Goal: Feedback & Contribution: Submit feedback/report problem

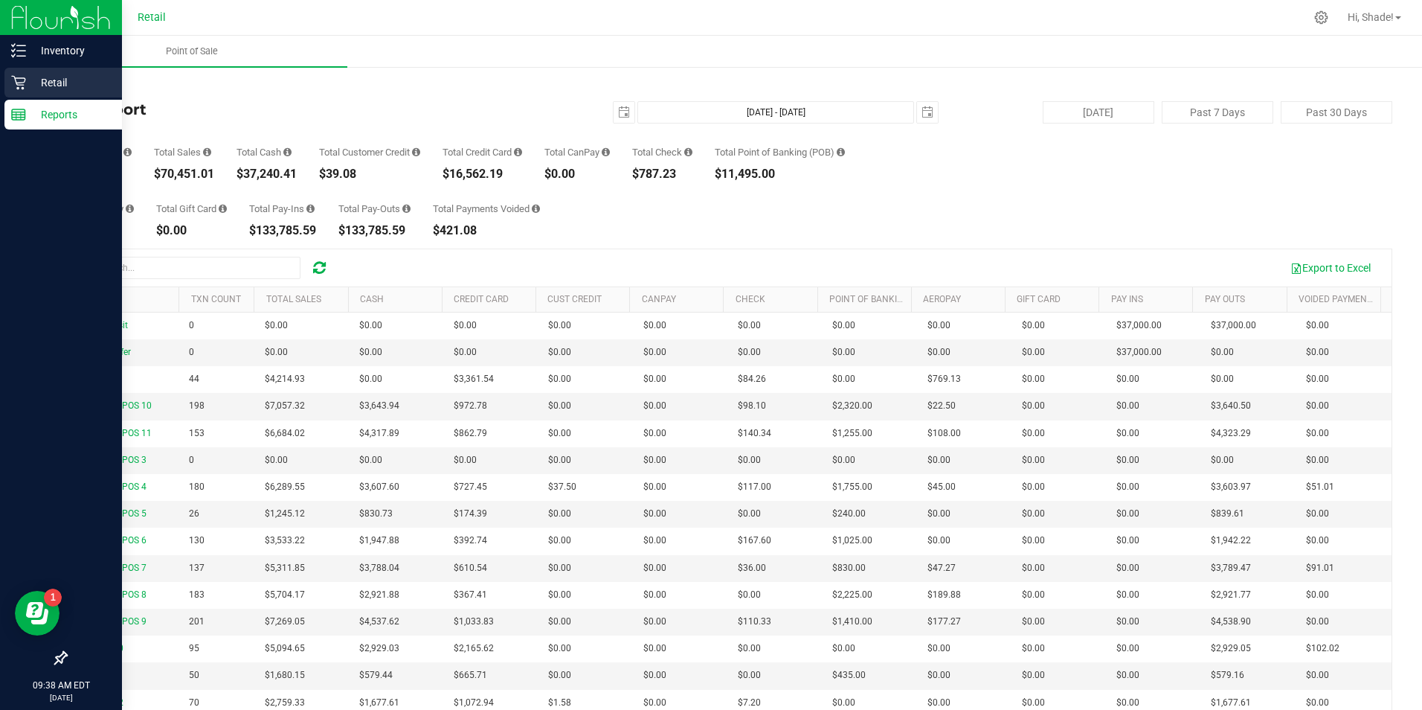
click at [35, 87] on p "Retail" at bounding box center [70, 83] width 89 height 18
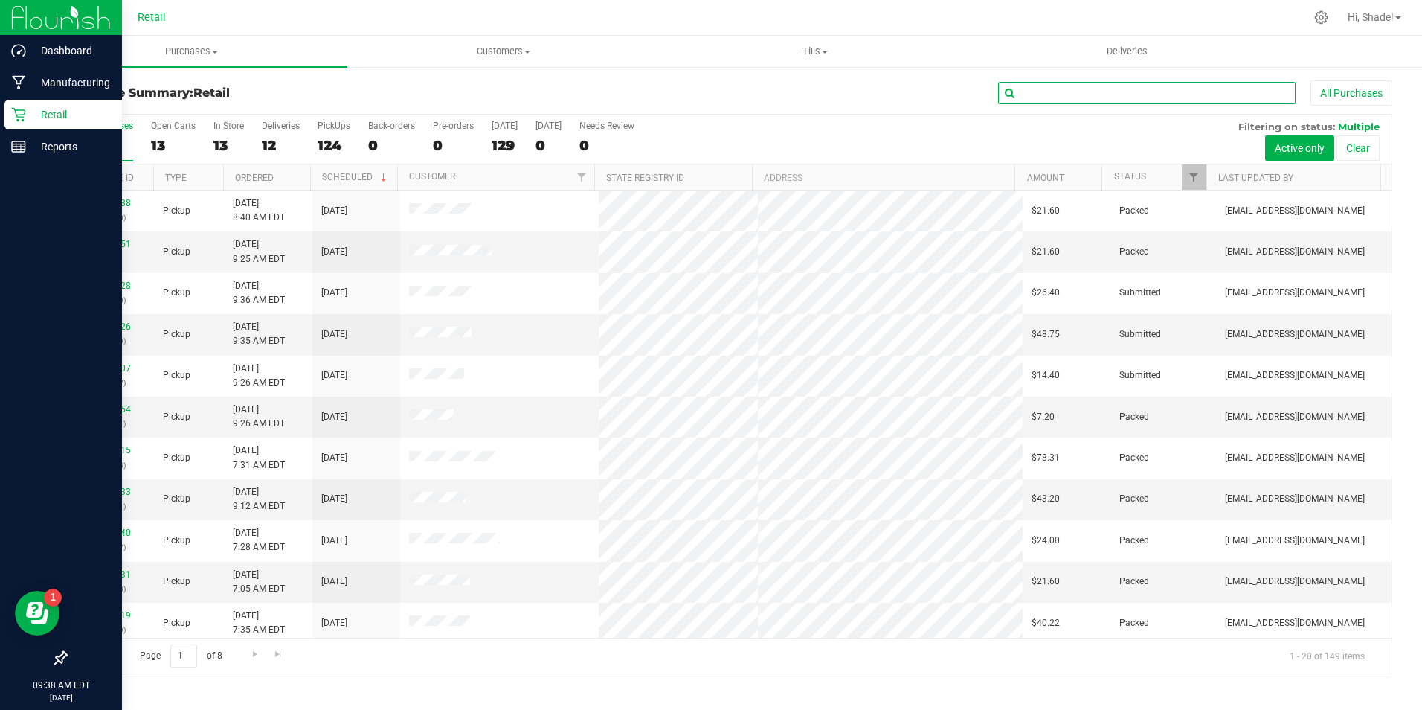
click at [1099, 101] on input "text" at bounding box center [1147, 93] width 298 height 22
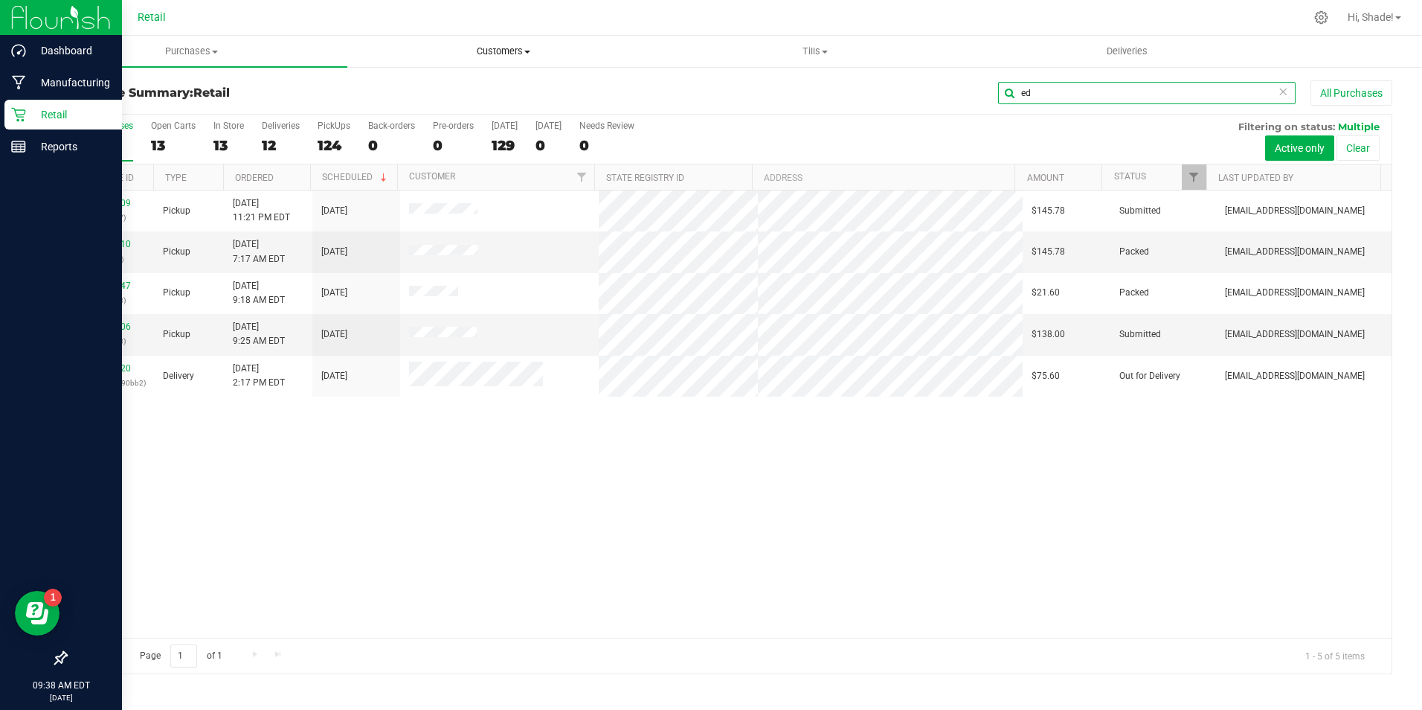
type input "ed"
click at [510, 52] on span "Customers" at bounding box center [503, 51] width 310 height 13
click at [440, 92] on span "All customers" at bounding box center [400, 89] width 107 height 13
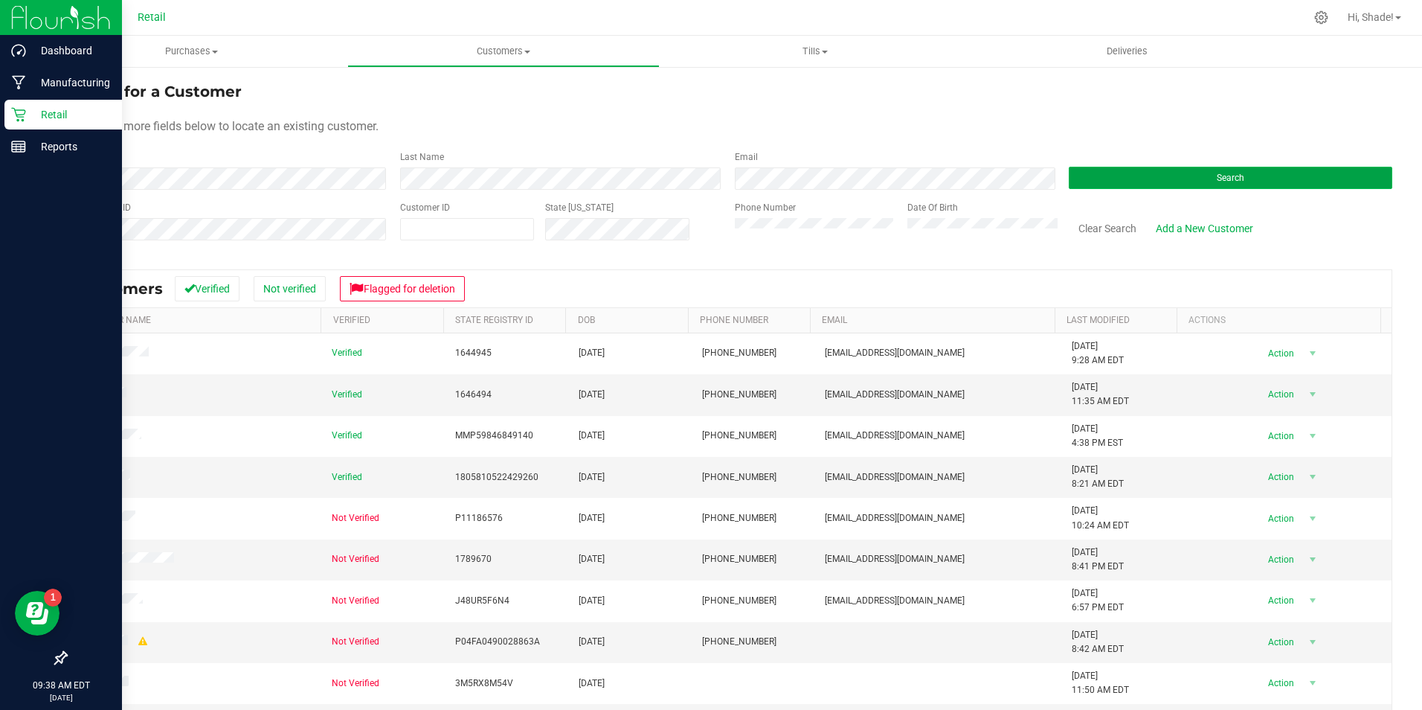
click at [1123, 176] on button "Search" at bounding box center [1231, 178] width 324 height 22
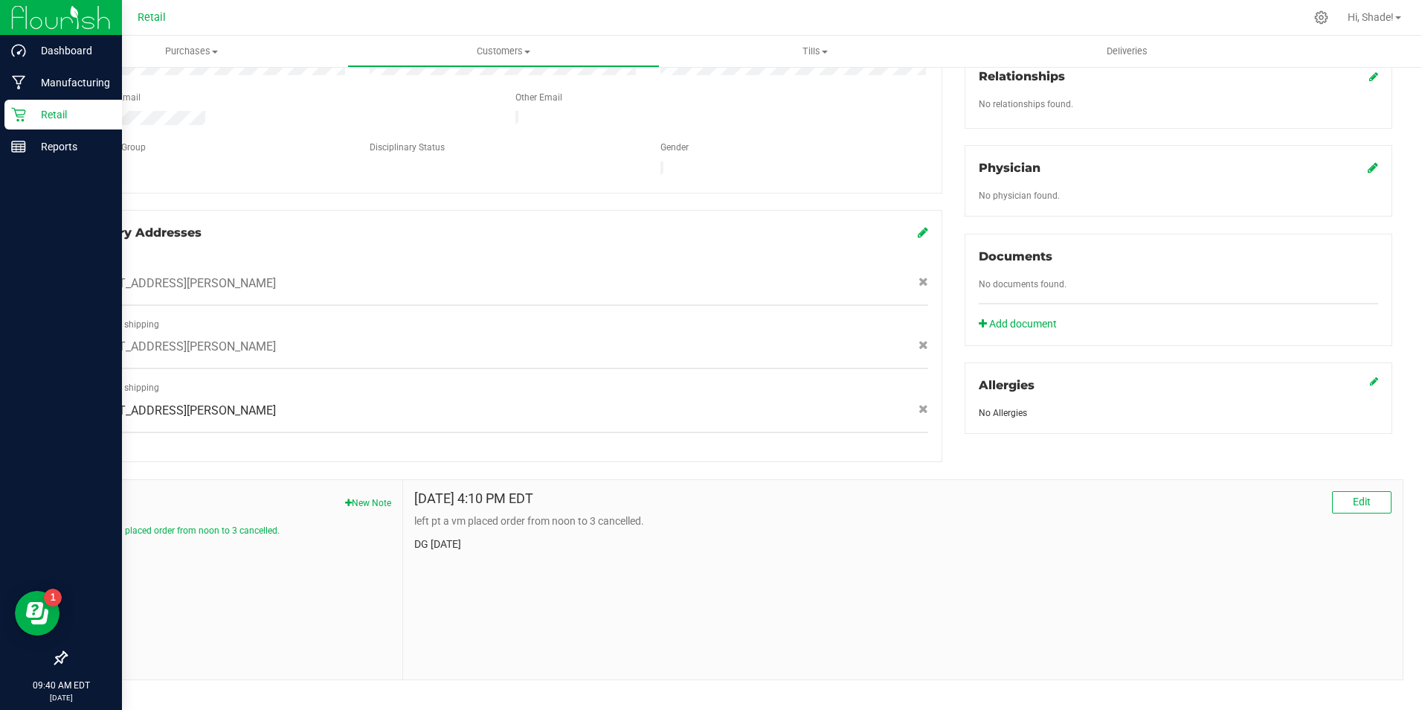
scroll to position [376, 0]
click at [384, 492] on button "New Note" at bounding box center [368, 498] width 46 height 13
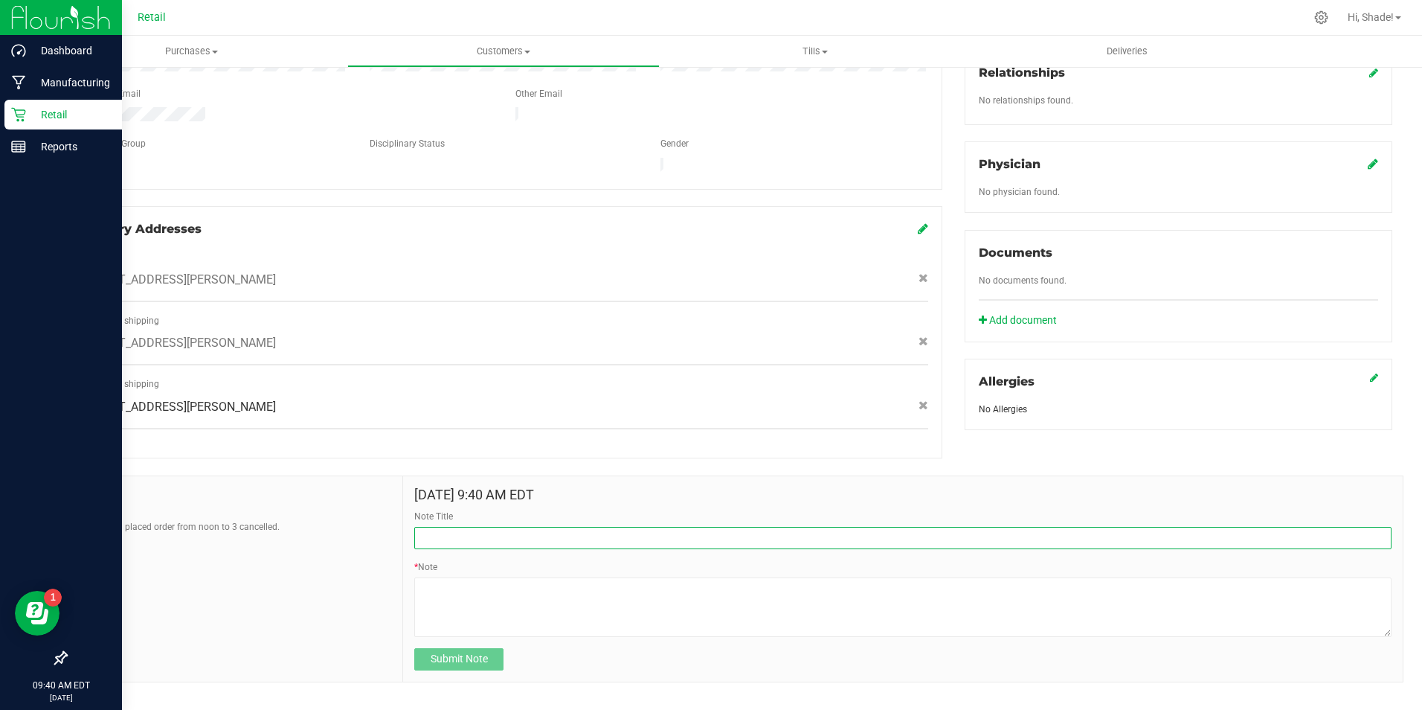
click at [449, 527] on input "Note Title" at bounding box center [902, 538] width 977 height 22
type input "Customer Service Issue"
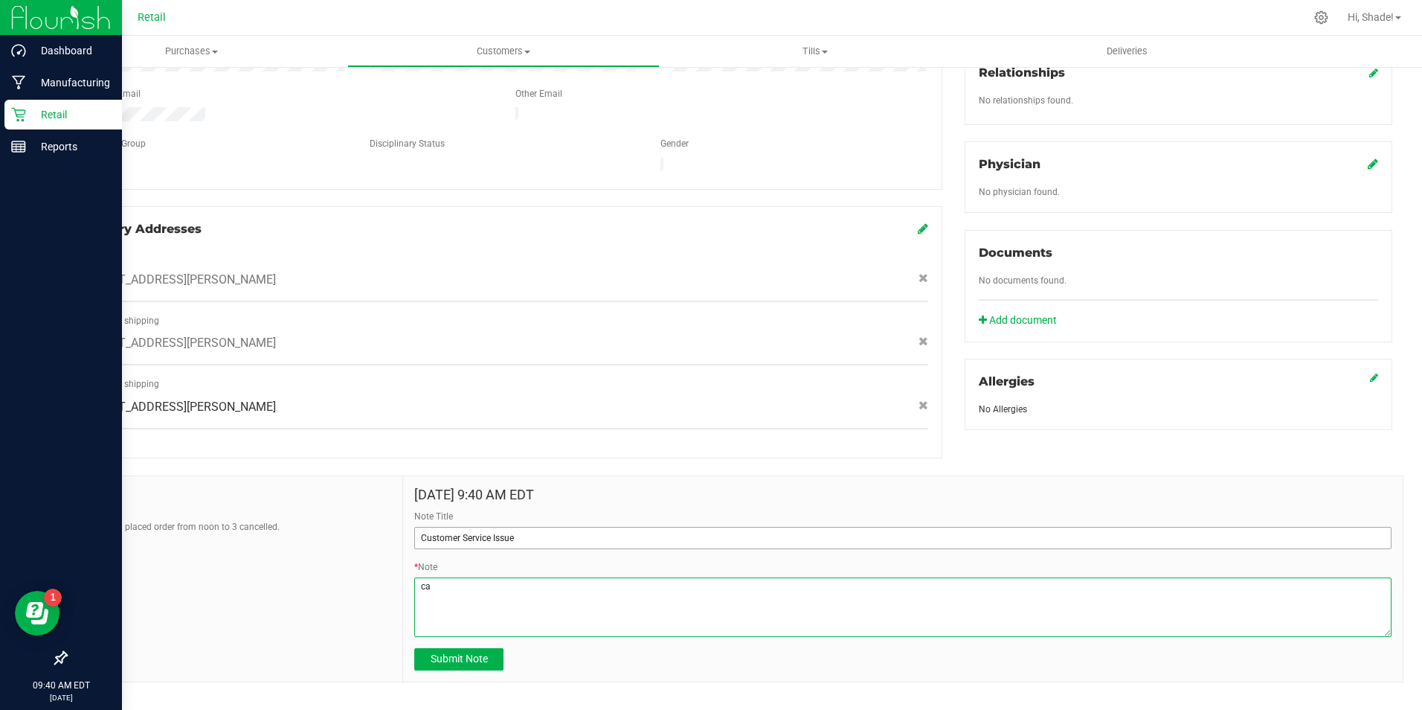
type textarea "c"
click at [486, 579] on textarea "* Note" at bounding box center [902, 607] width 977 height 60
drag, startPoint x: 448, startPoint y: 567, endPoint x: 365, endPoint y: 591, distance: 86.9
click at [371, 585] on div "Notes left pt a vm placed order from noon to 3 cancelled. Sep 27, 2025 9:40 AM …" at bounding box center [734, 578] width 1338 height 207
click at [506, 585] on textarea "* Note" at bounding box center [902, 607] width 977 height 60
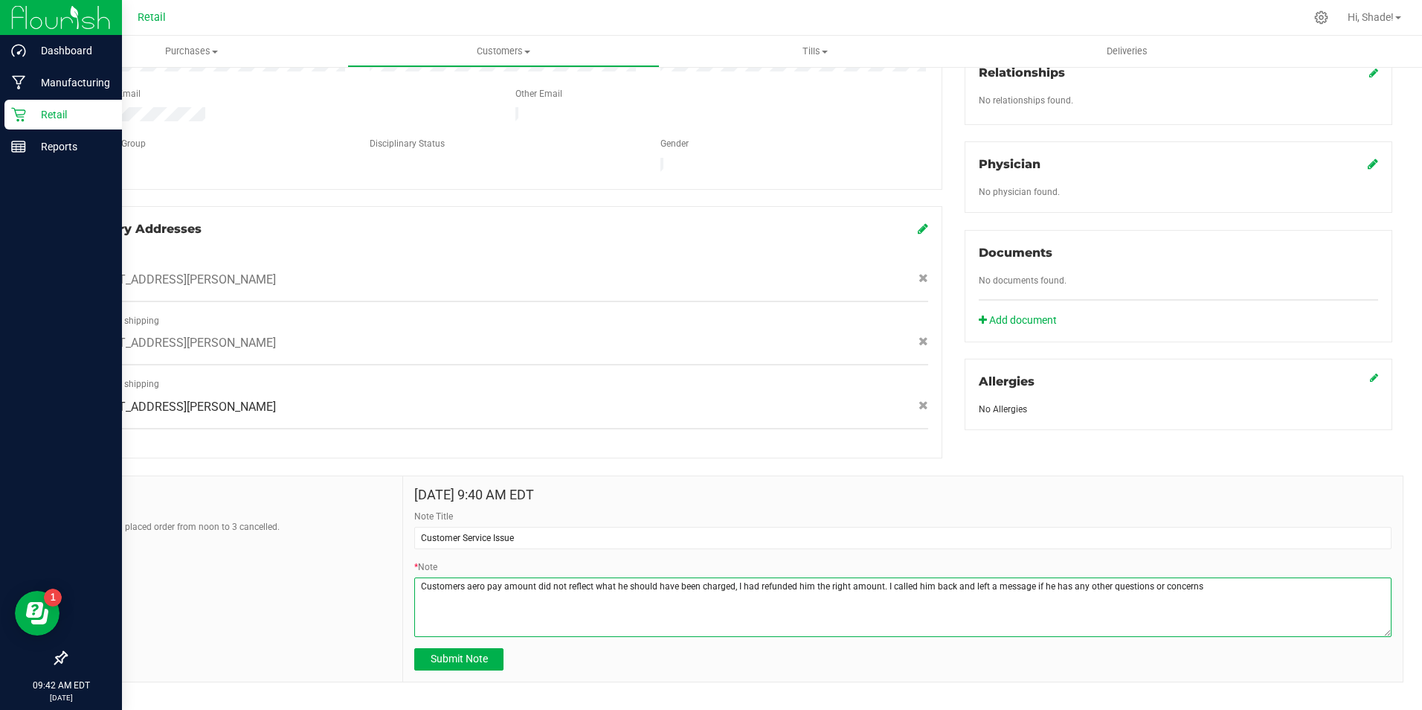
click at [1201, 577] on textarea "* Note" at bounding box center [902, 607] width 977 height 60
type textarea "Customers aero pay amount did not reflect what he should have been charged, I h…"
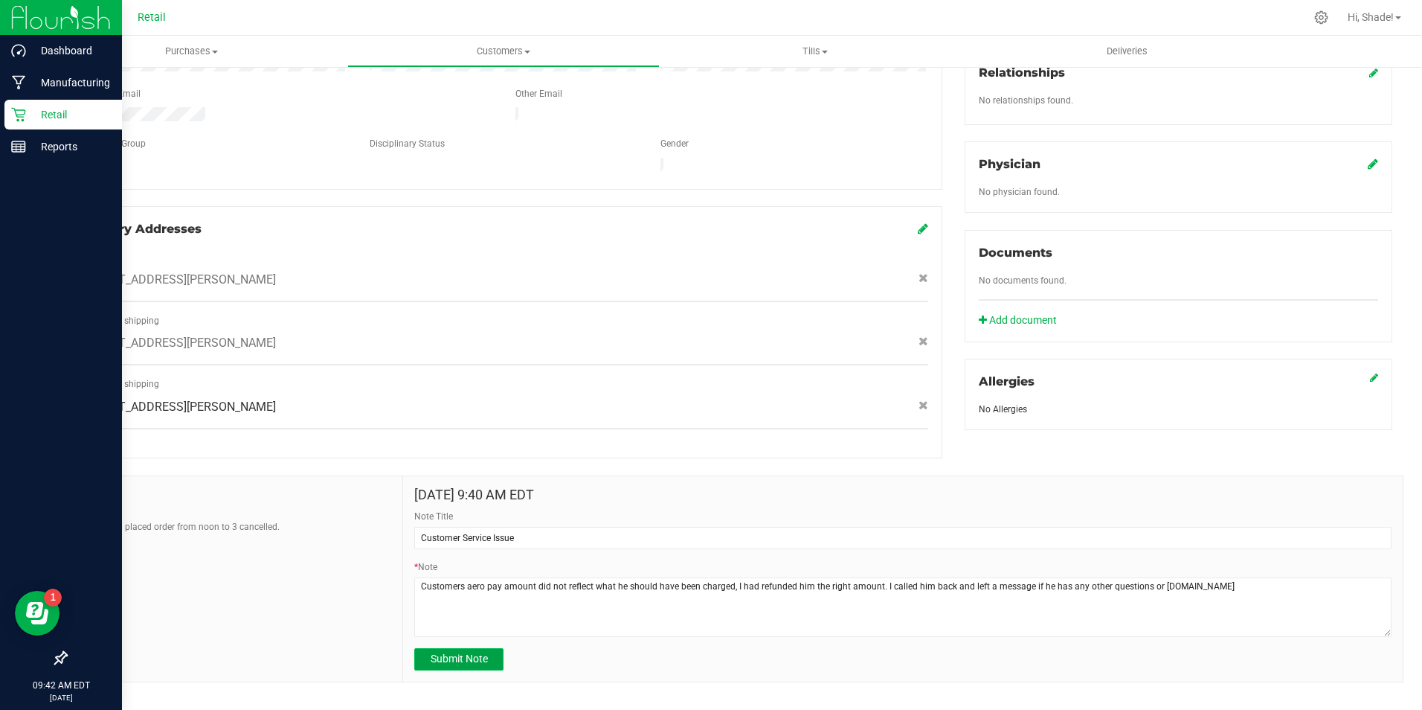
click at [484, 652] on span "Submit Note" at bounding box center [459, 658] width 57 height 12
